Goal: Register for event/course

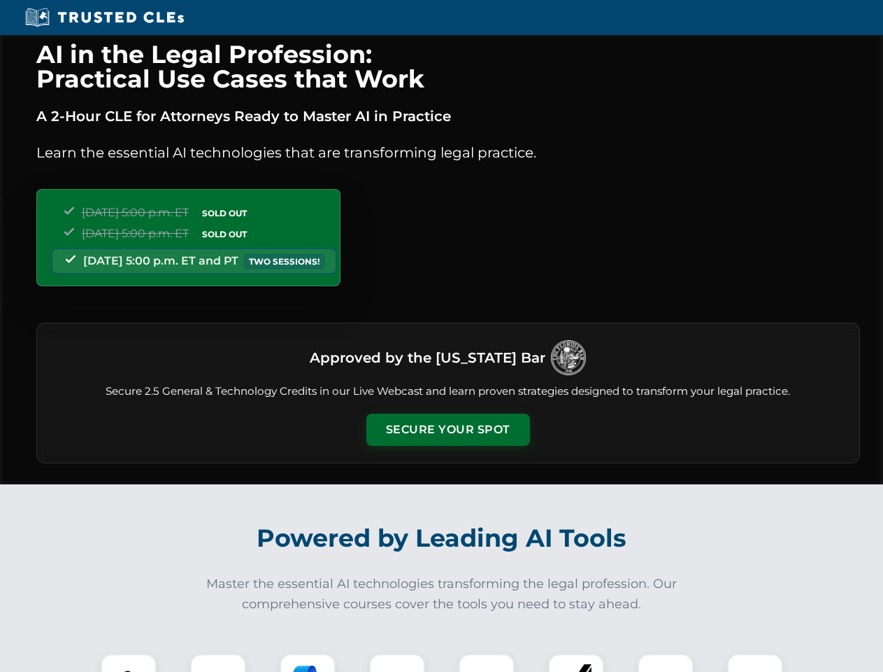
click at [448, 429] on button "Secure Your Spot" at bounding box center [449, 429] width 164 height 32
click at [129, 662] on img at bounding box center [128, 681] width 41 height 41
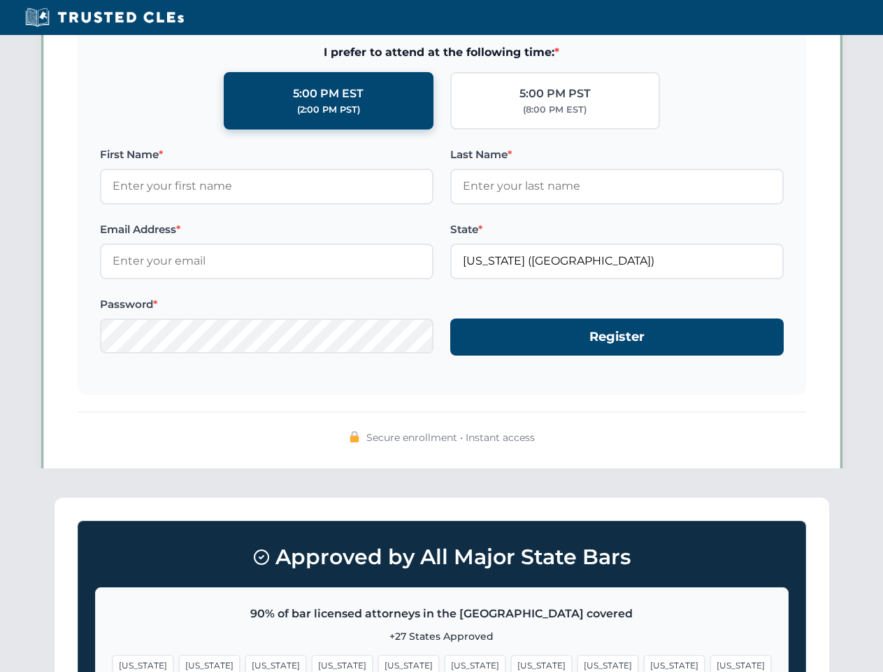
click at [644, 662] on span "[US_STATE]" at bounding box center [674, 665] width 61 height 20
